Goal: Task Accomplishment & Management: Use online tool/utility

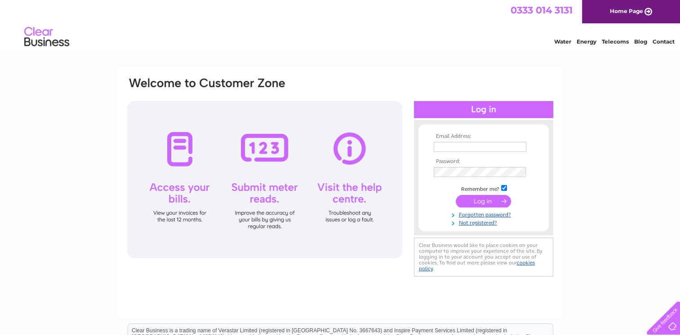
type input "info@invernairne.co.uk"
click at [474, 201] on input "submit" at bounding box center [483, 201] width 55 height 13
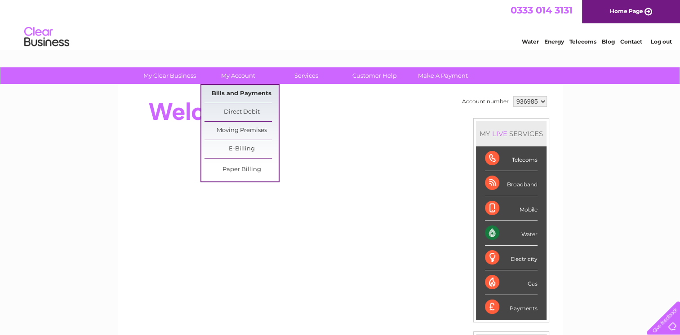
click at [244, 92] on link "Bills and Payments" at bounding box center [242, 94] width 74 height 18
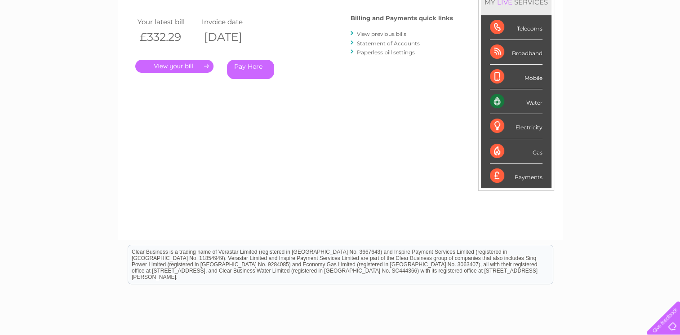
scroll to position [72, 0]
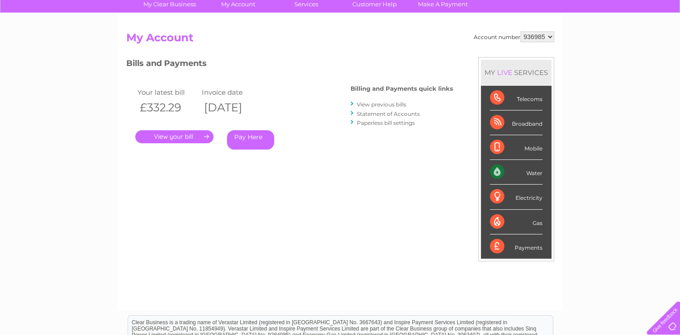
click at [387, 104] on link "View previous bills" at bounding box center [381, 104] width 49 height 7
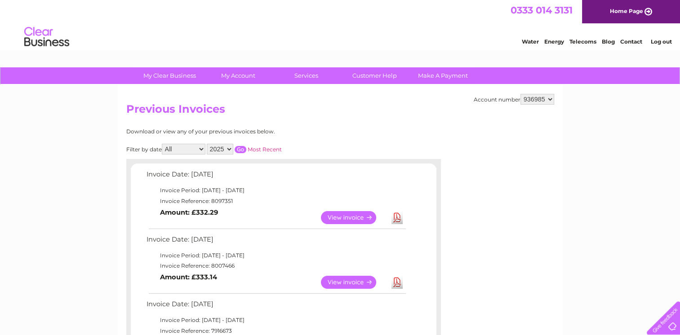
click at [337, 279] on link "View" at bounding box center [354, 282] width 66 height 13
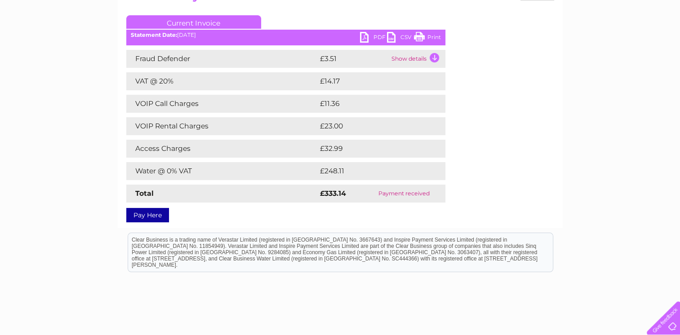
scroll to position [31, 0]
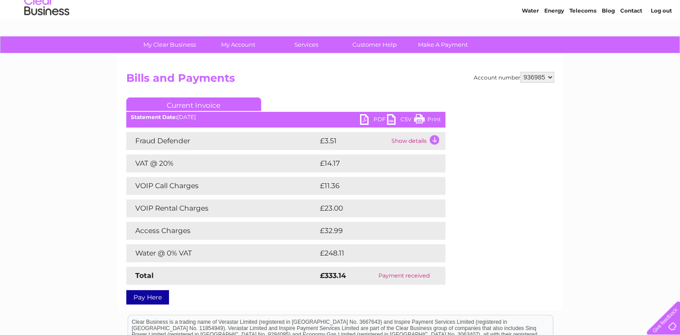
click at [367, 118] on link "PDF" at bounding box center [373, 120] width 27 height 13
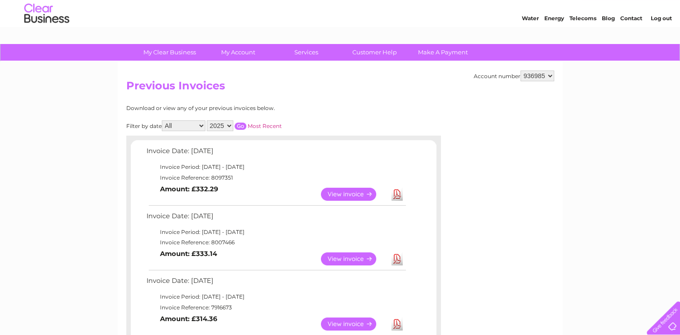
scroll to position [45, 0]
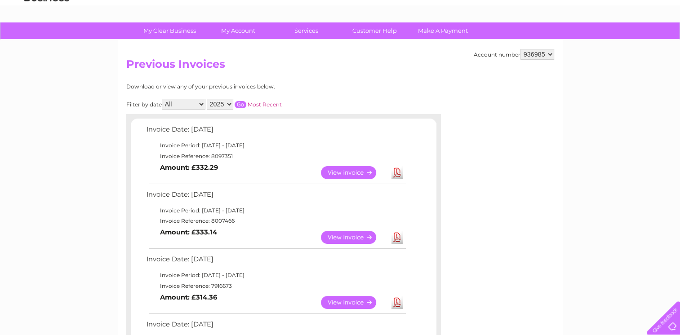
click at [335, 301] on link "View" at bounding box center [354, 302] width 66 height 13
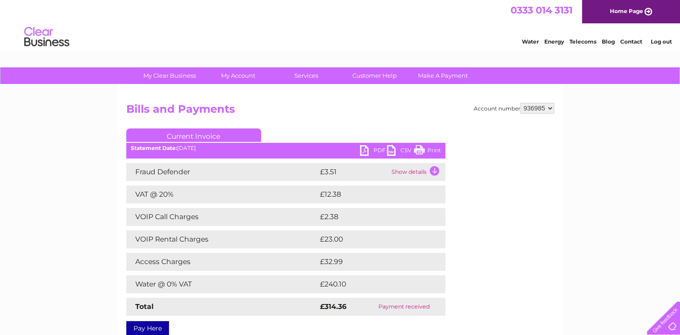
click at [363, 151] on link "PDF" at bounding box center [373, 151] width 27 height 13
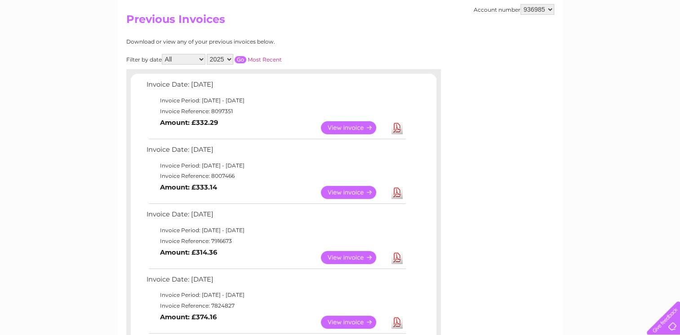
scroll to position [135, 0]
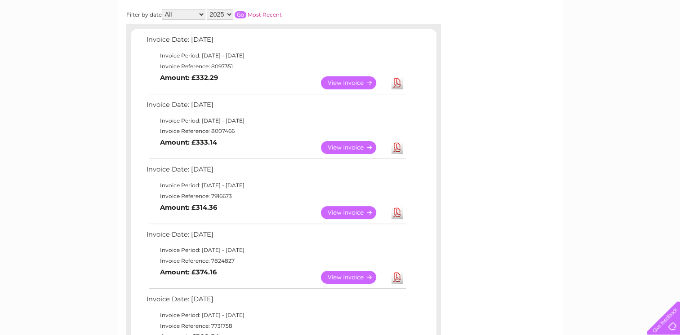
click at [345, 276] on link "View" at bounding box center [354, 277] width 66 height 13
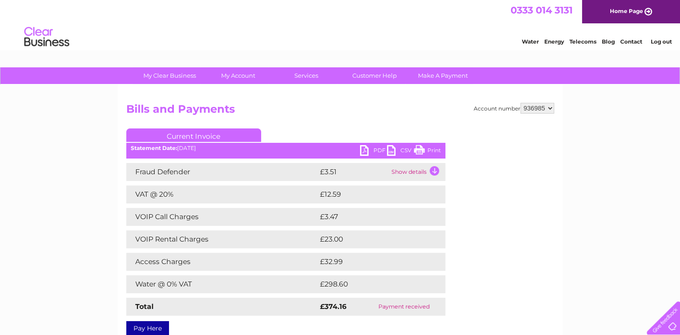
click at [365, 149] on link "PDF" at bounding box center [373, 151] width 27 height 13
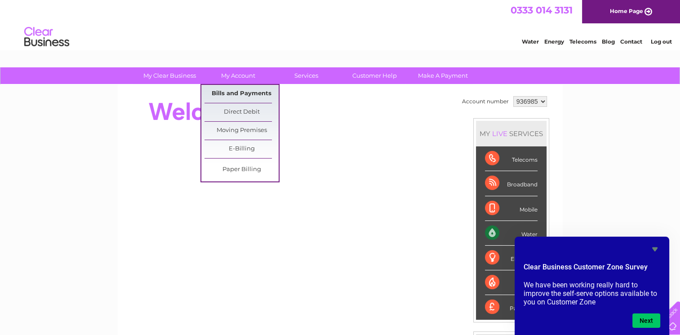
click at [237, 95] on link "Bills and Payments" at bounding box center [242, 94] width 74 height 18
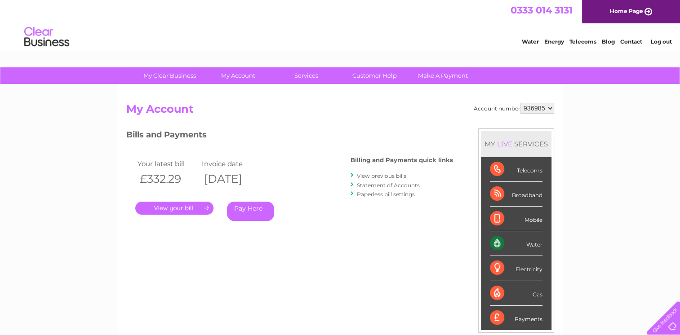
click at [378, 173] on link "View previous bills" at bounding box center [381, 176] width 49 height 7
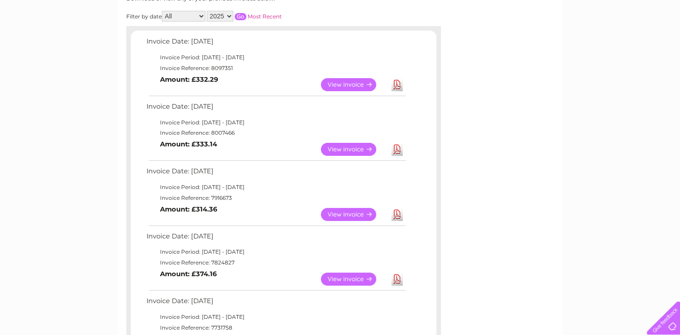
scroll to position [135, 0]
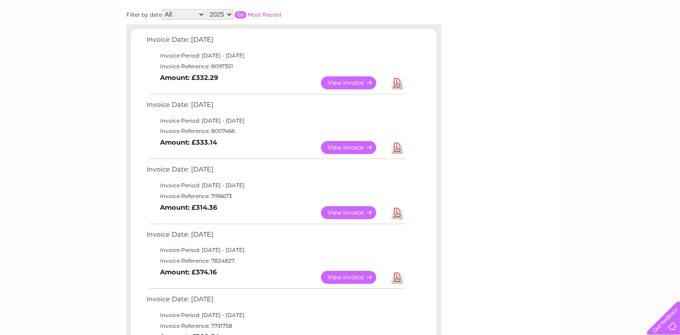
click at [335, 278] on link "View" at bounding box center [354, 277] width 66 height 13
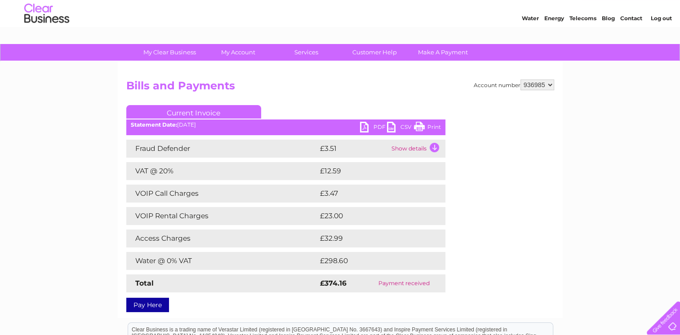
scroll to position [45, 0]
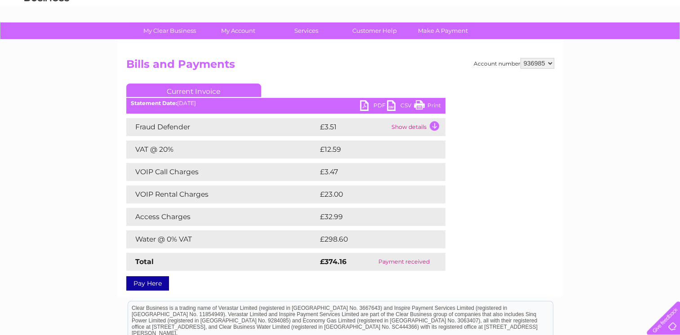
click at [361, 106] on link "PDF" at bounding box center [373, 106] width 27 height 13
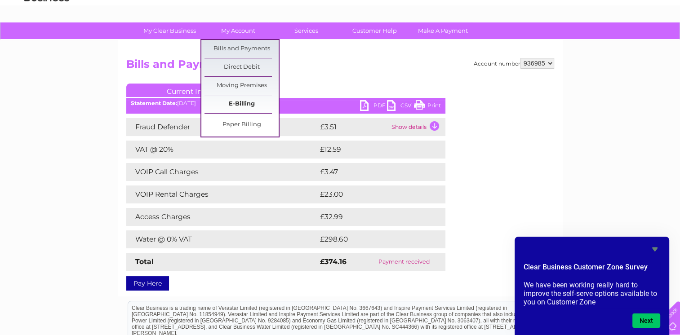
click at [246, 103] on link "E-Billing" at bounding box center [242, 104] width 74 height 18
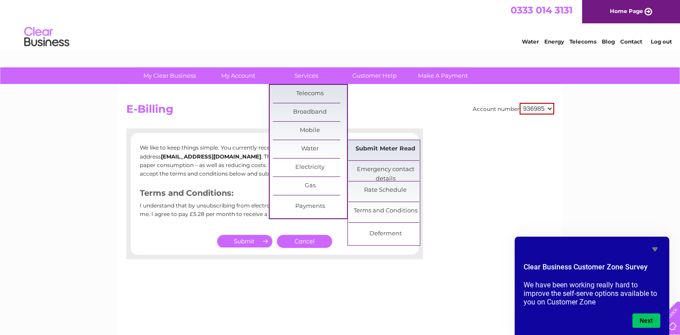
click at [390, 151] on link "Submit Meter Read" at bounding box center [386, 149] width 74 height 18
